Goal: Check status

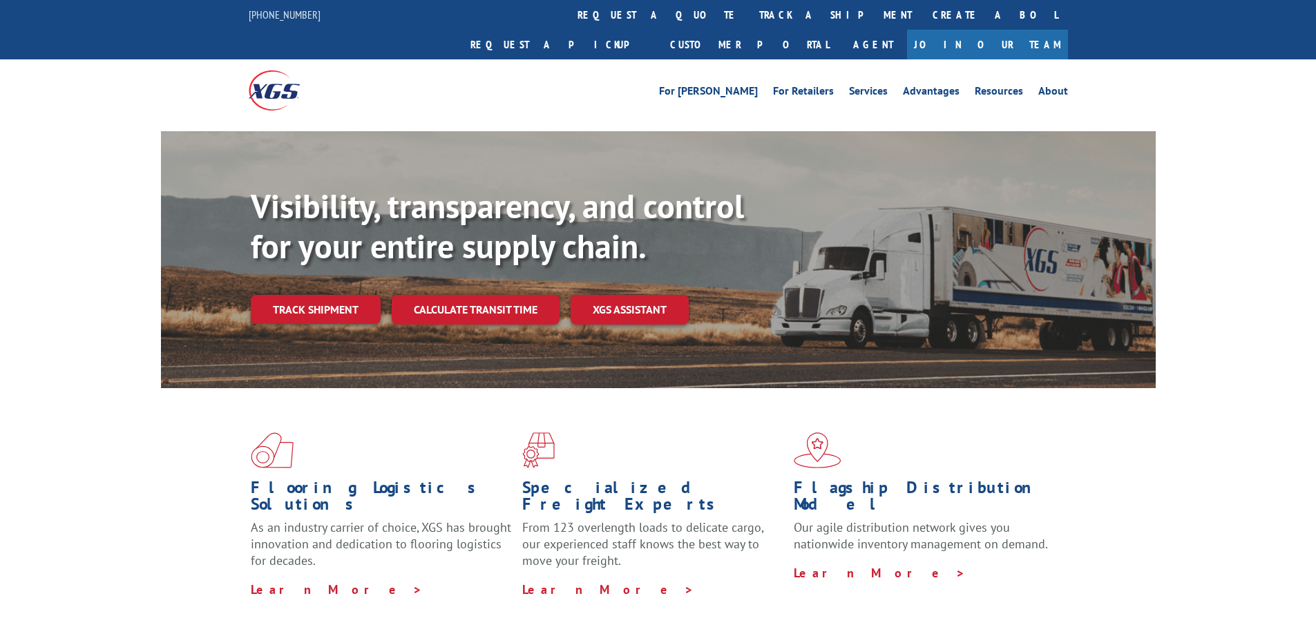
click at [320, 295] on link "Track shipment" at bounding box center [316, 309] width 130 height 29
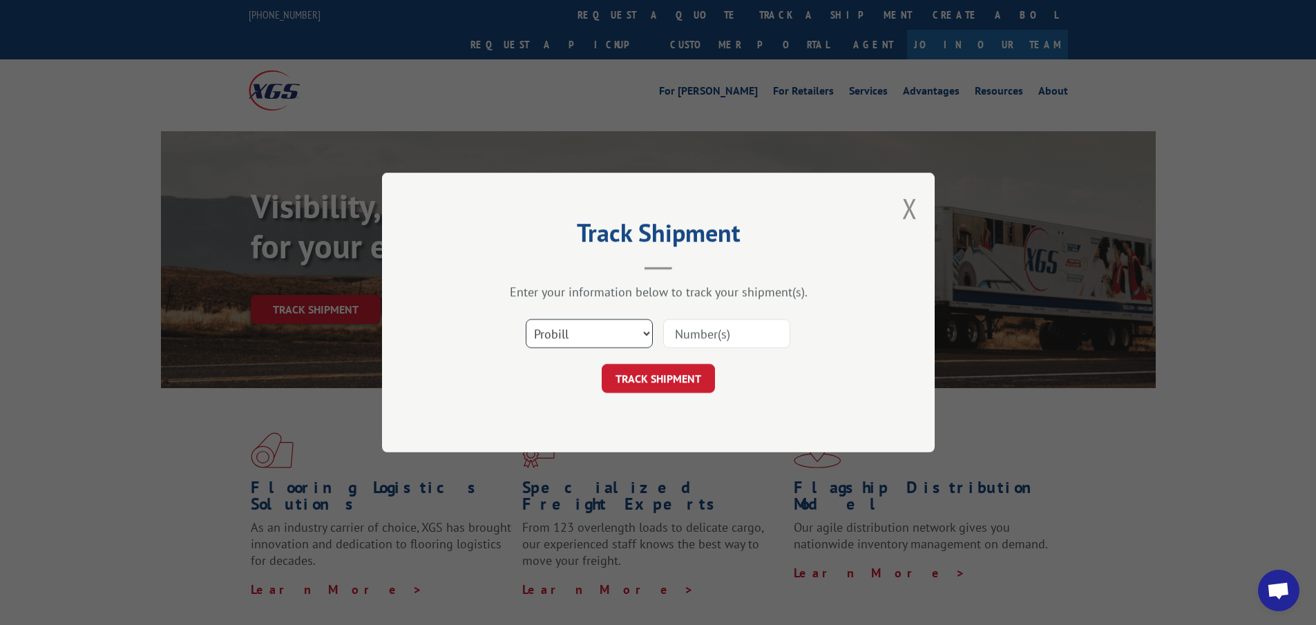
click at [555, 328] on select "Select category... Probill BOL PO" at bounding box center [589, 333] width 127 height 29
select select "po"
click at [526, 319] on select "Select category... Probill BOL PO" at bounding box center [589, 333] width 127 height 29
click at [707, 331] on input at bounding box center [726, 333] width 127 height 29
paste input "42504651"
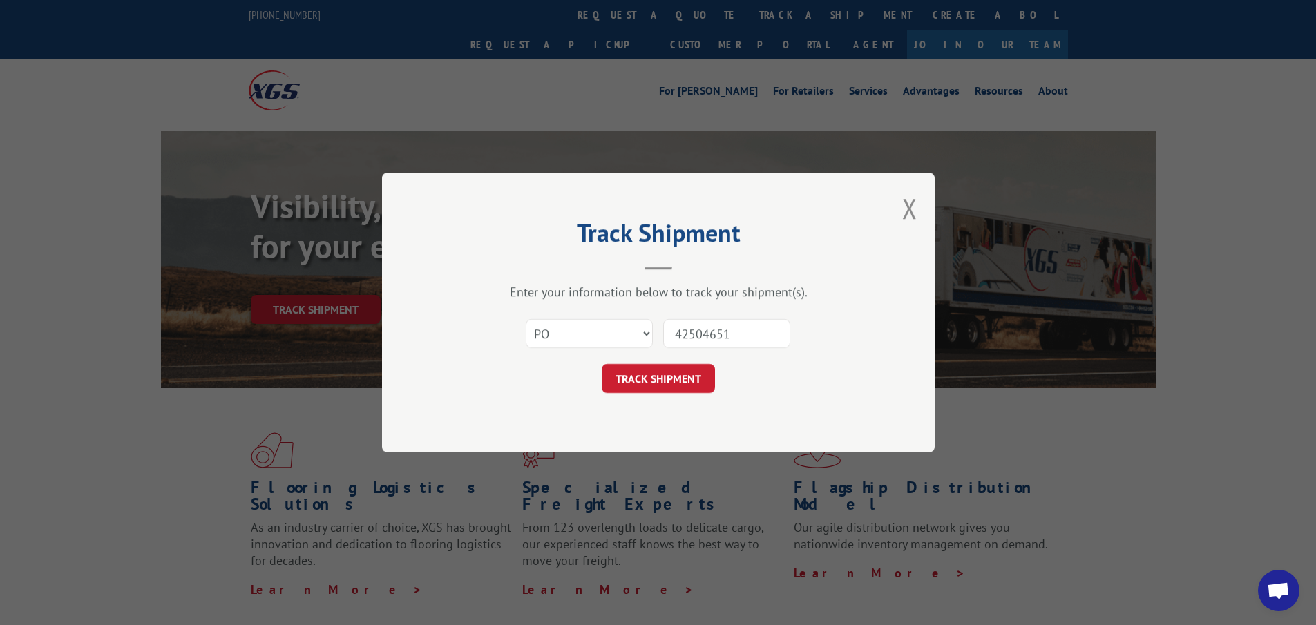
type input "42504651"
click at [706, 358] on form "Select category... Probill BOL PO 42504651 TRACK SHIPMENT" at bounding box center [658, 352] width 414 height 82
click at [700, 372] on button "TRACK SHIPMENT" at bounding box center [658, 378] width 113 height 29
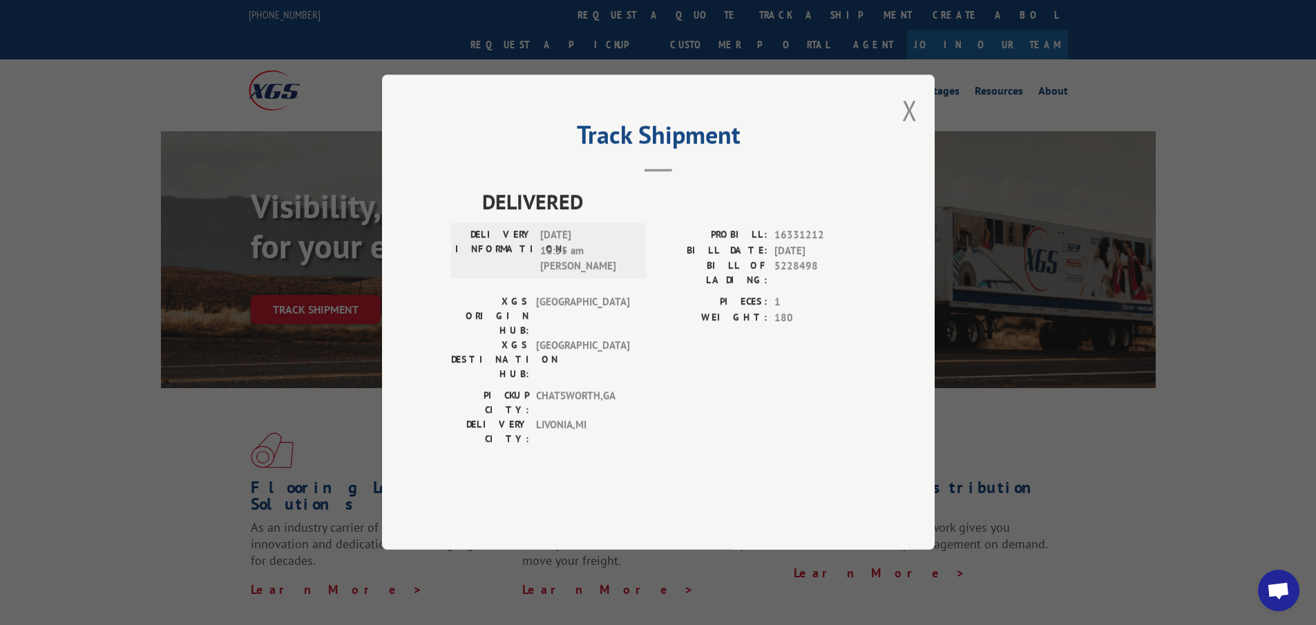
click at [781, 244] on span "16331212" at bounding box center [819, 236] width 91 height 16
copy span "16331212"
click at [1270, 581] on span "Open chat" at bounding box center [1278, 590] width 41 height 41
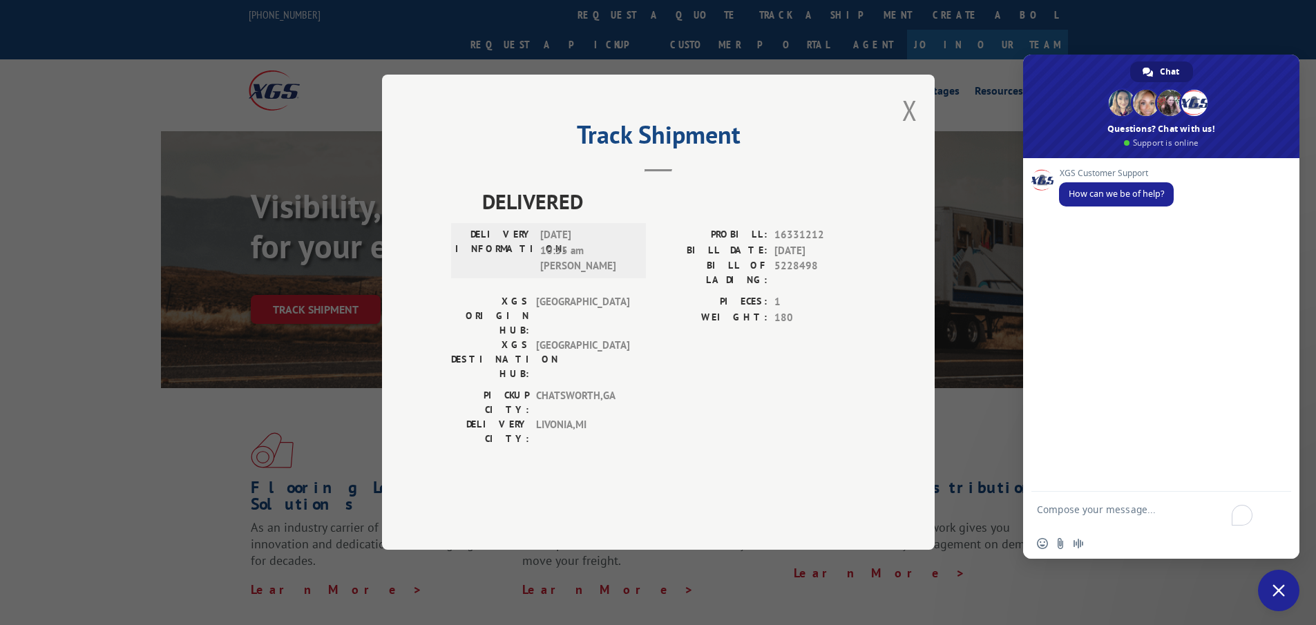
click at [1093, 519] on textarea "To enrich screen reader interactions, please activate Accessibility in Grammarl…" at bounding box center [1146, 515] width 218 height 25
click at [1095, 506] on textarea "16331212 - cna i get a BOL number" at bounding box center [1146, 512] width 218 height 12
click at [1104, 513] on textarea "16331212 - cna i get a BOL number" at bounding box center [1146, 512] width 218 height 12
type textarea "16331212 - Can I get a BOL number"
click at [1278, 506] on span "Send" at bounding box center [1275, 511] width 10 height 10
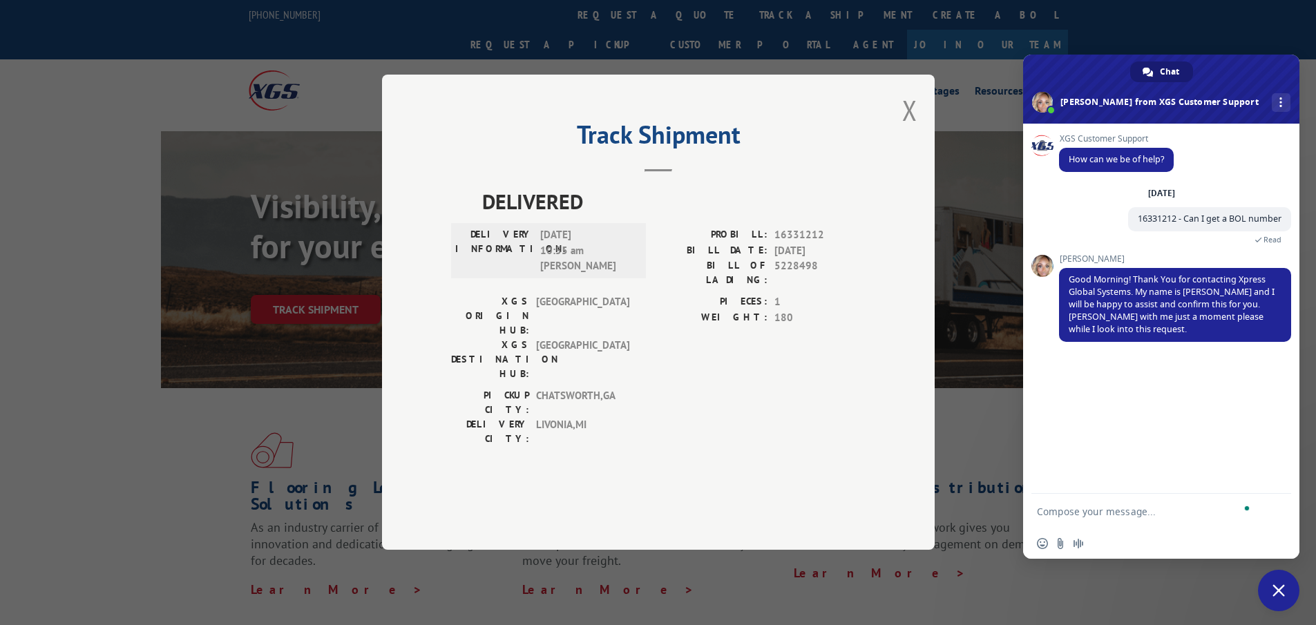
click at [1103, 517] on textarea "To enrich screen reader interactions, please activate Accessibility in Grammarl…" at bounding box center [1146, 512] width 218 height 12
type textarea "nvm thank you"
